Goal: Task Accomplishment & Management: Manage account settings

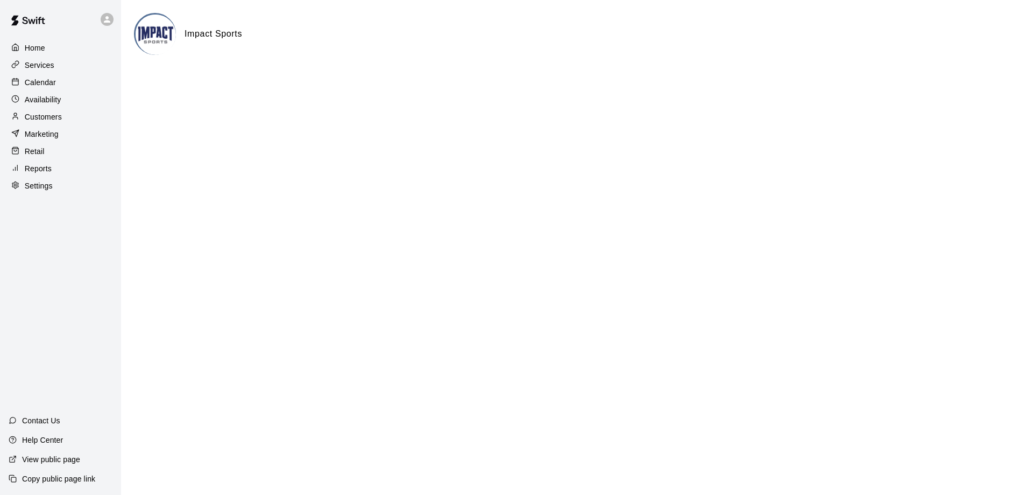
click at [33, 87] on p "Calendar" at bounding box center [40, 82] width 31 height 11
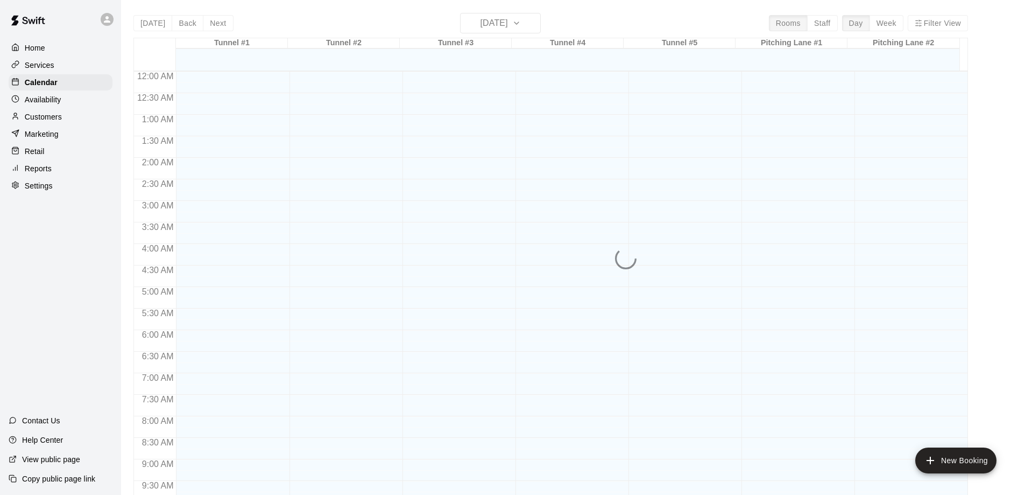
scroll to position [566, 0]
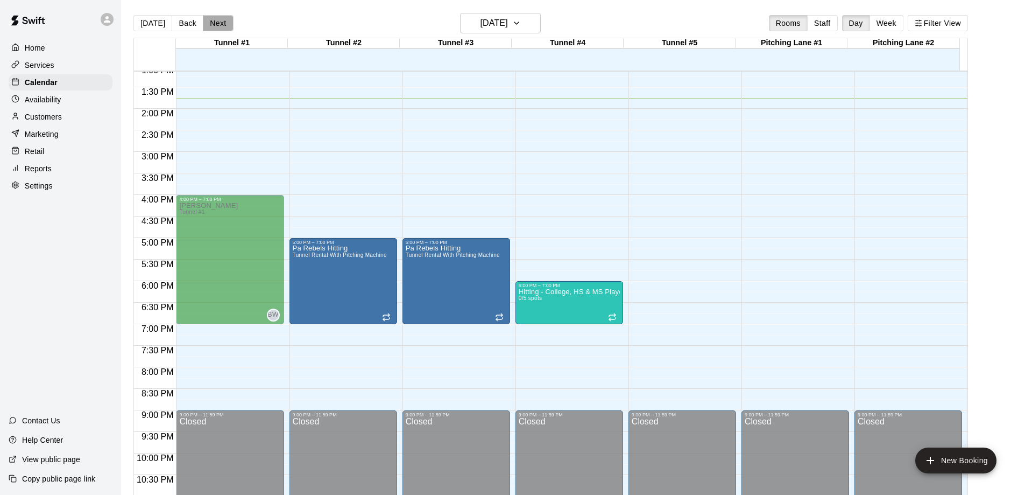
click at [219, 23] on button "Next" at bounding box center [218, 23] width 30 height 16
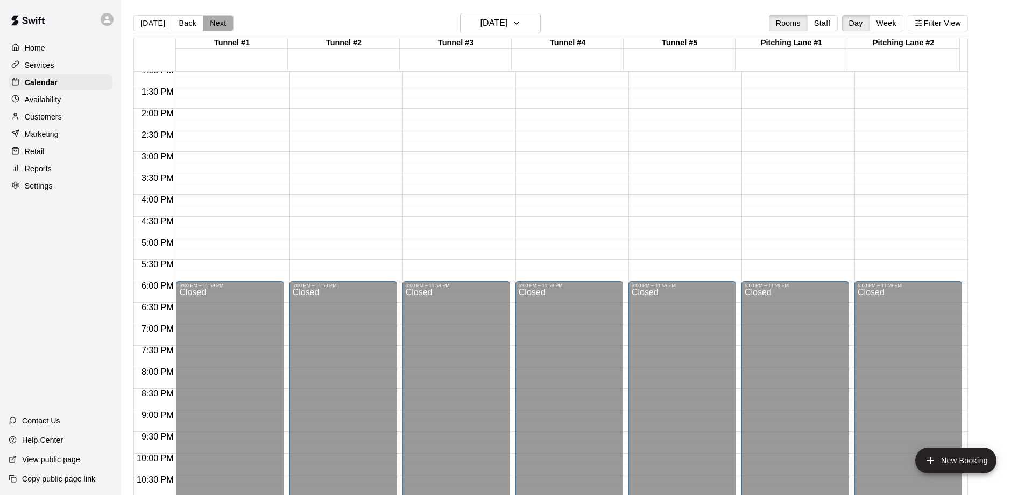
click at [219, 23] on button "Next" at bounding box center [218, 23] width 30 height 16
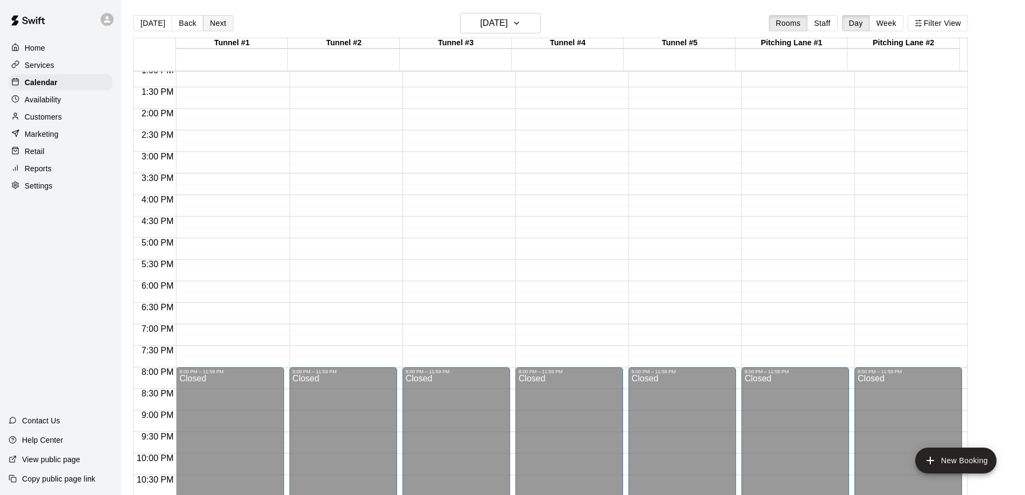
click at [219, 23] on button "Next" at bounding box center [218, 23] width 30 height 16
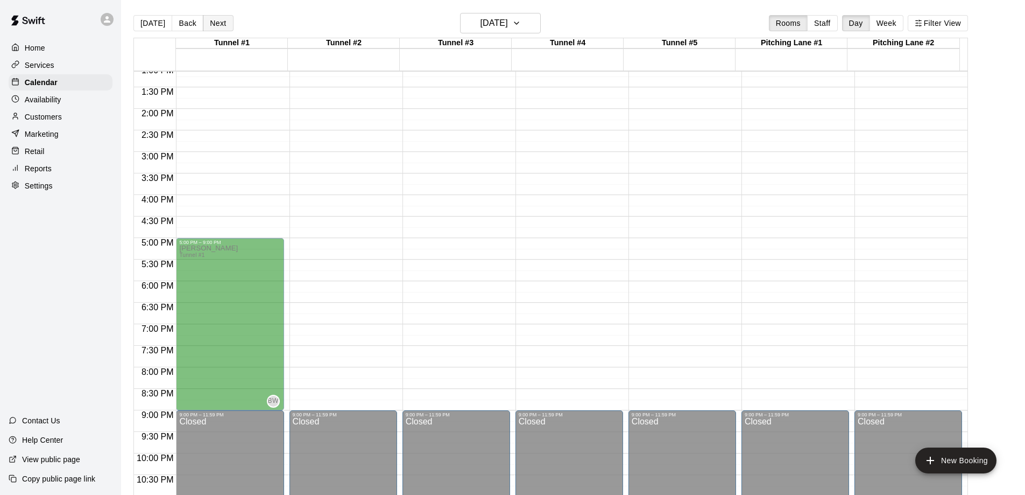
click at [219, 23] on button "Next" at bounding box center [218, 23] width 30 height 16
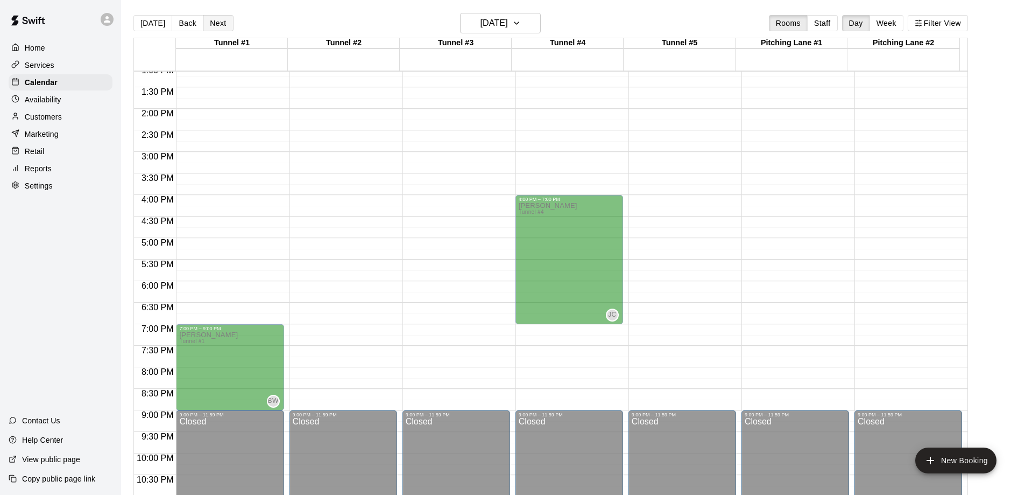
click at [219, 23] on button "Next" at bounding box center [218, 23] width 30 height 16
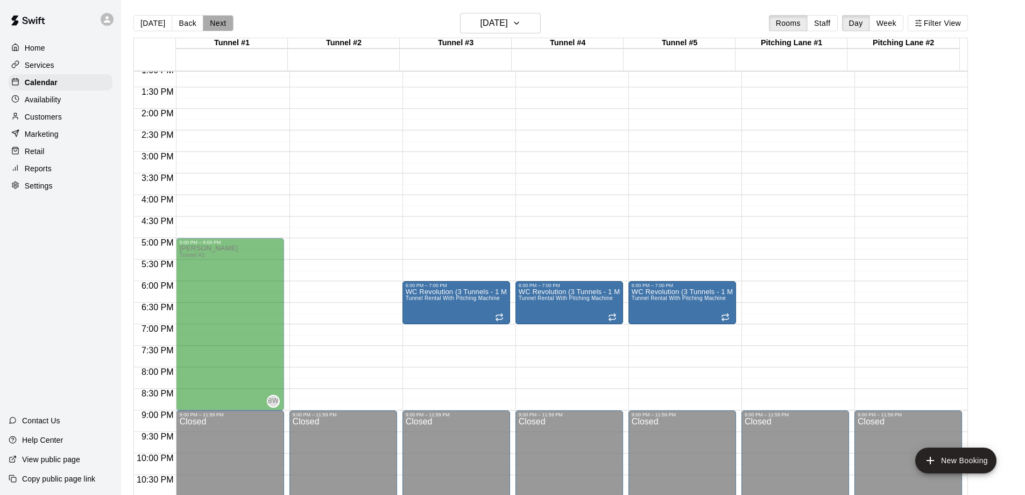
click at [219, 23] on button "Next" at bounding box center [218, 23] width 30 height 16
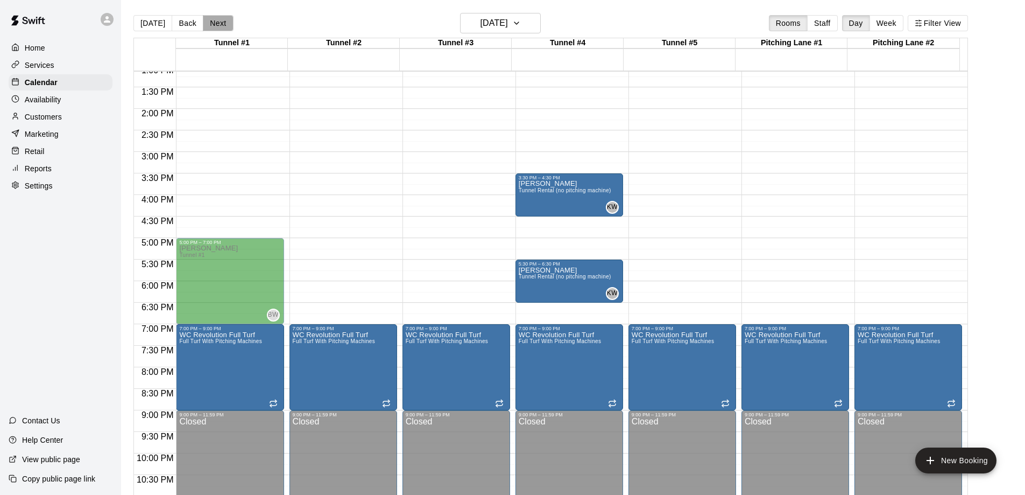
click at [219, 23] on button "Next" at bounding box center [218, 23] width 30 height 16
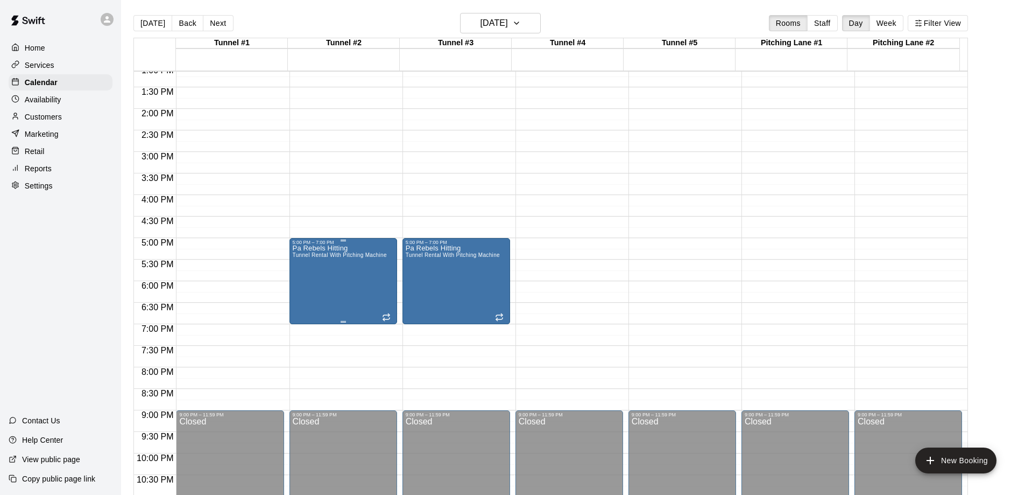
click at [312, 284] on div "Pa Rebels Hitting Tunnel Rental With Pitching Machine" at bounding box center [340, 492] width 94 height 495
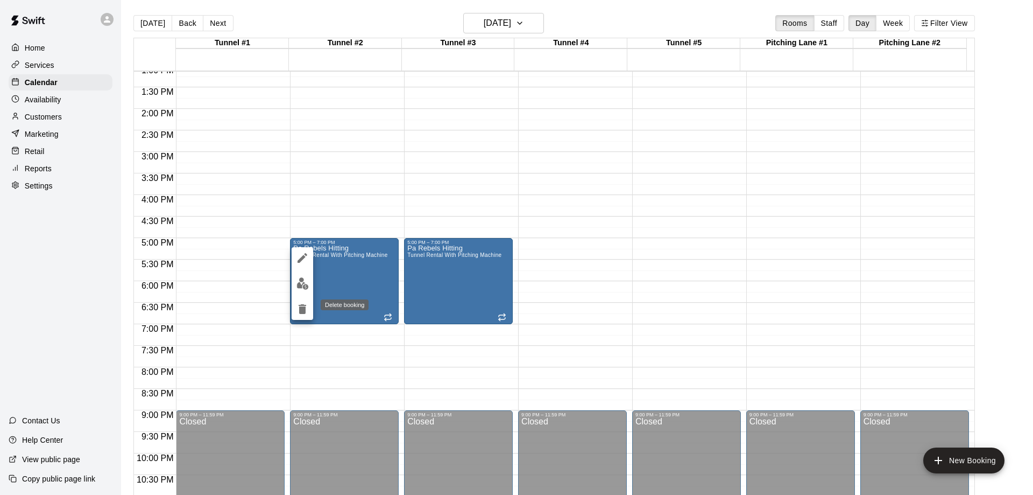
click at [304, 307] on icon "delete" at bounding box center [303, 309] width 8 height 10
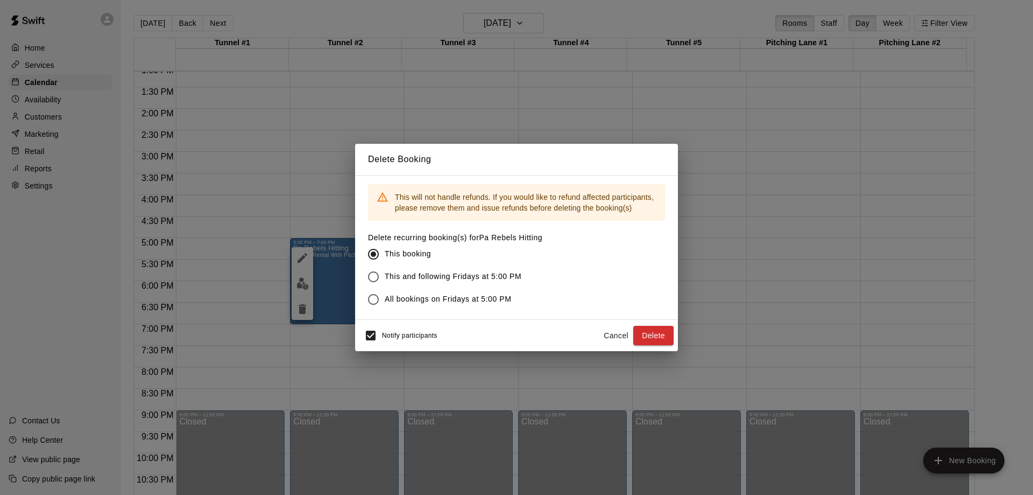
drag, startPoint x: 417, startPoint y: 273, endPoint x: 527, endPoint y: 286, distance: 110.6
click at [417, 274] on span "This and following Fridays at 5:00 PM" at bounding box center [453, 276] width 137 height 11
click at [652, 333] on button "Delete" at bounding box center [653, 336] width 40 height 20
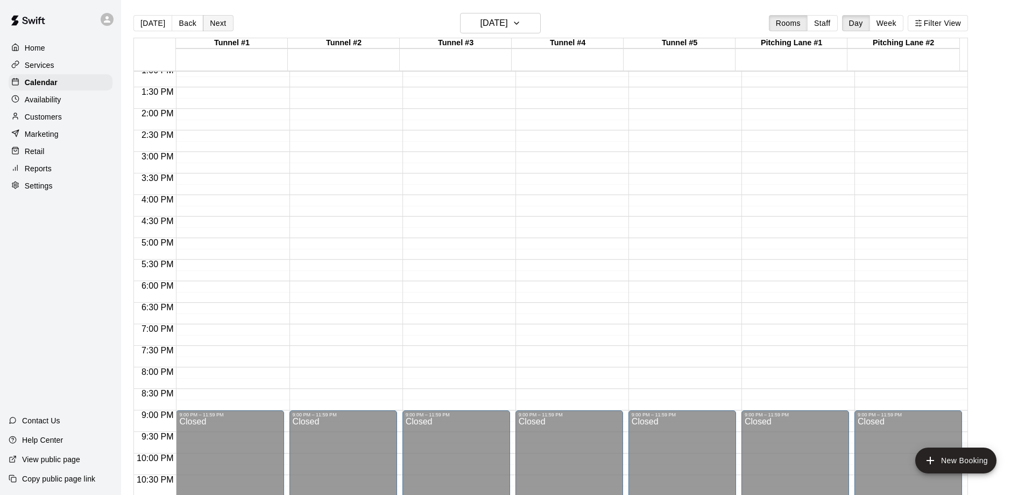
click at [216, 23] on button "Next" at bounding box center [218, 23] width 30 height 16
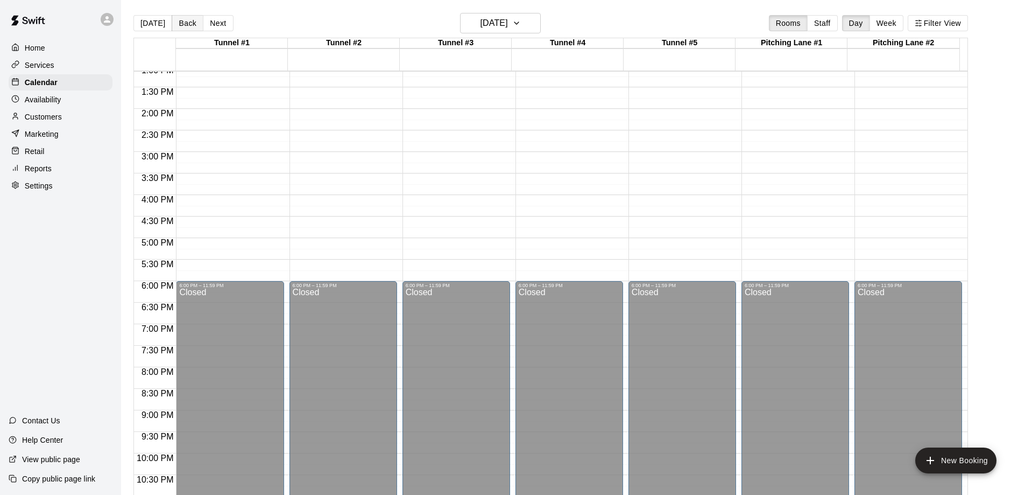
click at [181, 20] on button "Back" at bounding box center [188, 23] width 32 height 16
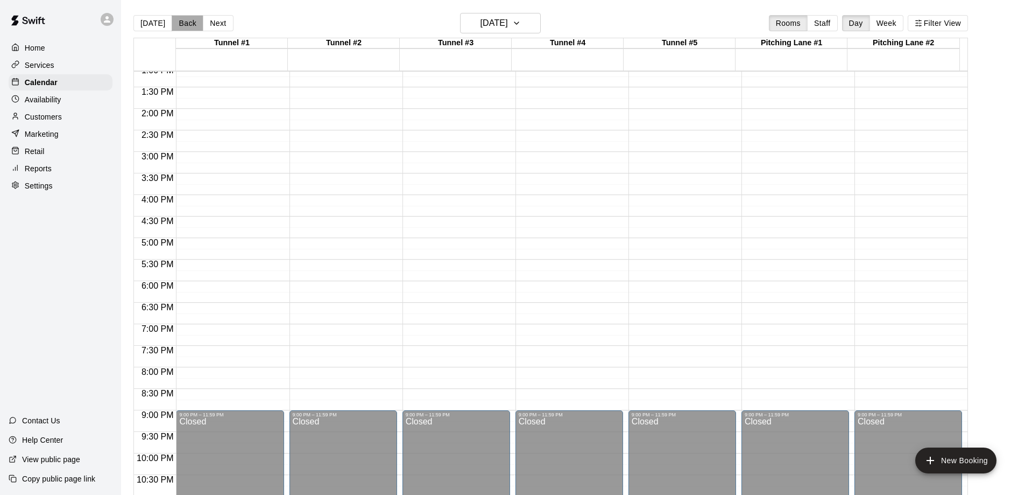
click at [186, 19] on button "Back" at bounding box center [188, 23] width 32 height 16
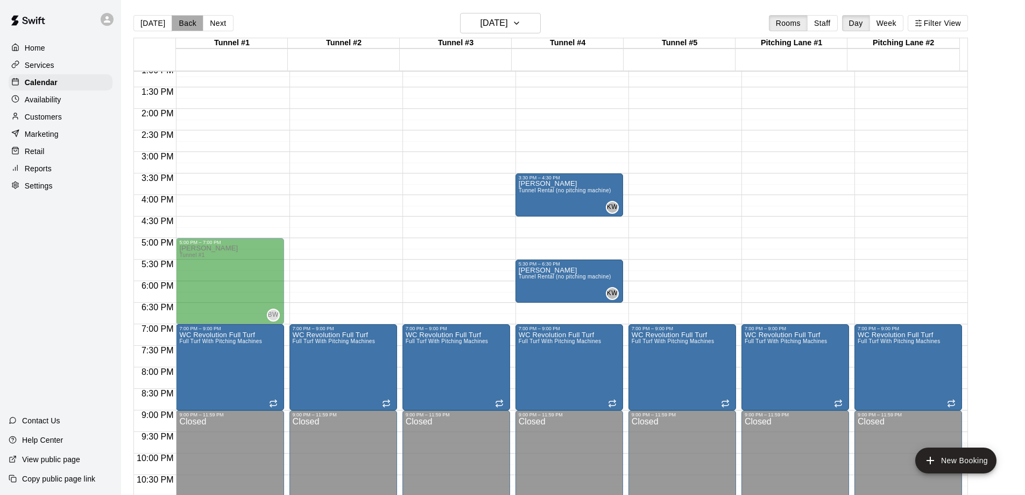
click at [186, 19] on button "Back" at bounding box center [188, 23] width 32 height 16
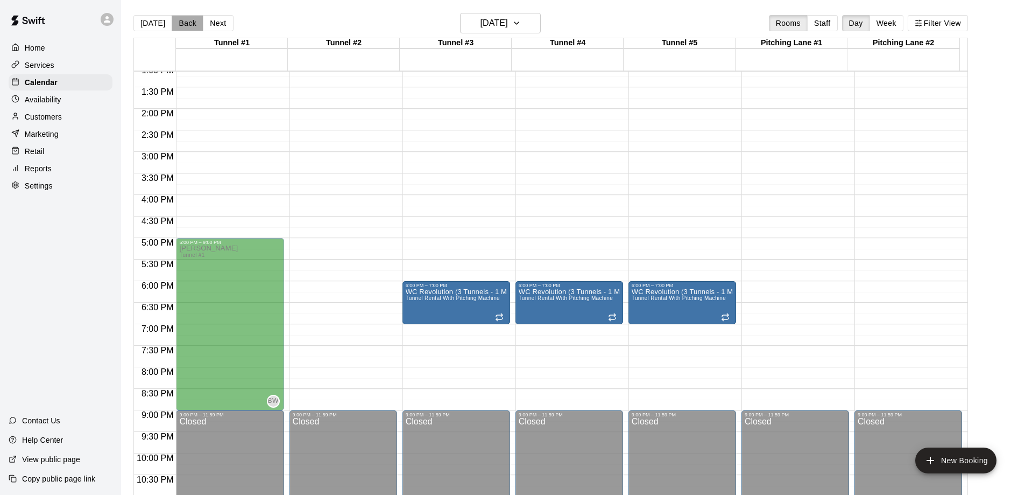
click at [186, 19] on button "Back" at bounding box center [188, 23] width 32 height 16
